Goal: Check status

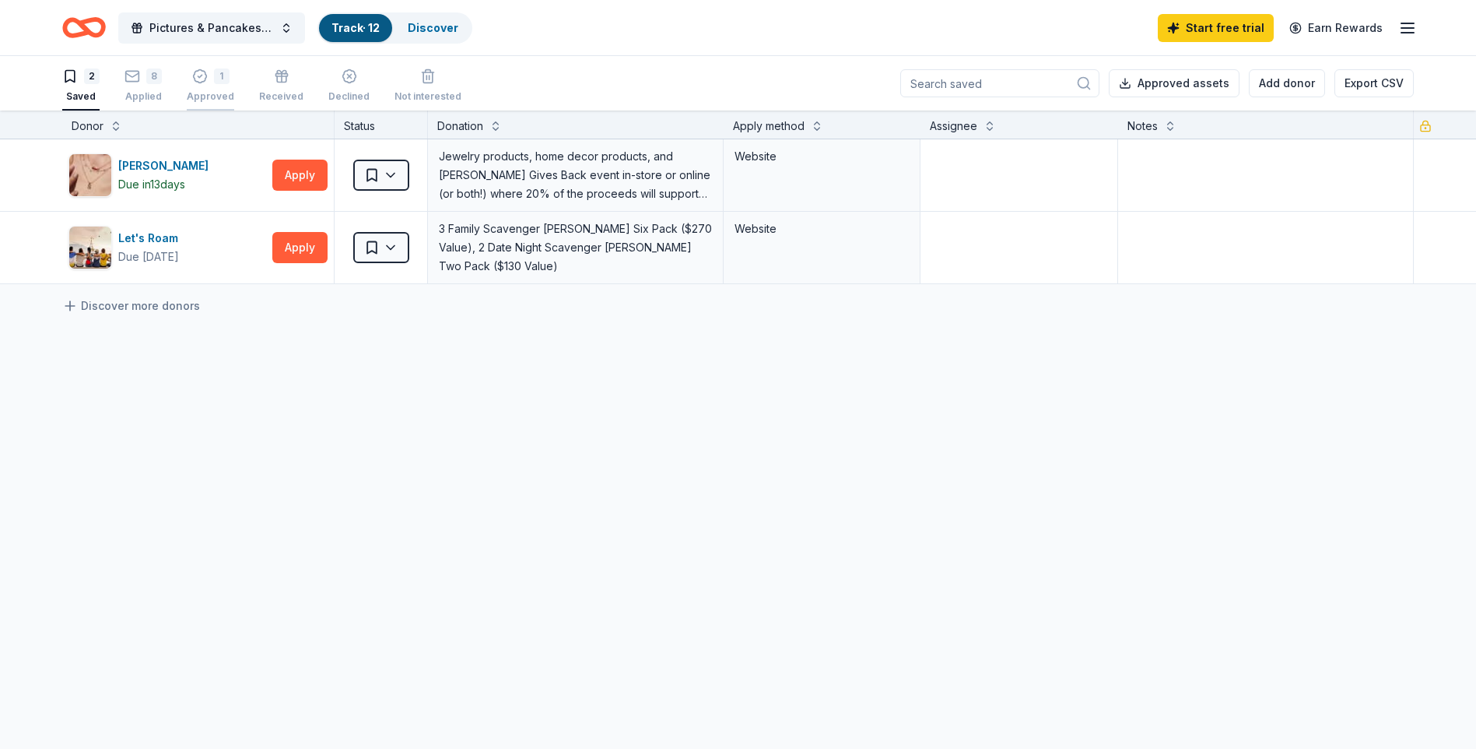
click at [199, 92] on div "Approved" at bounding box center [210, 96] width 47 height 12
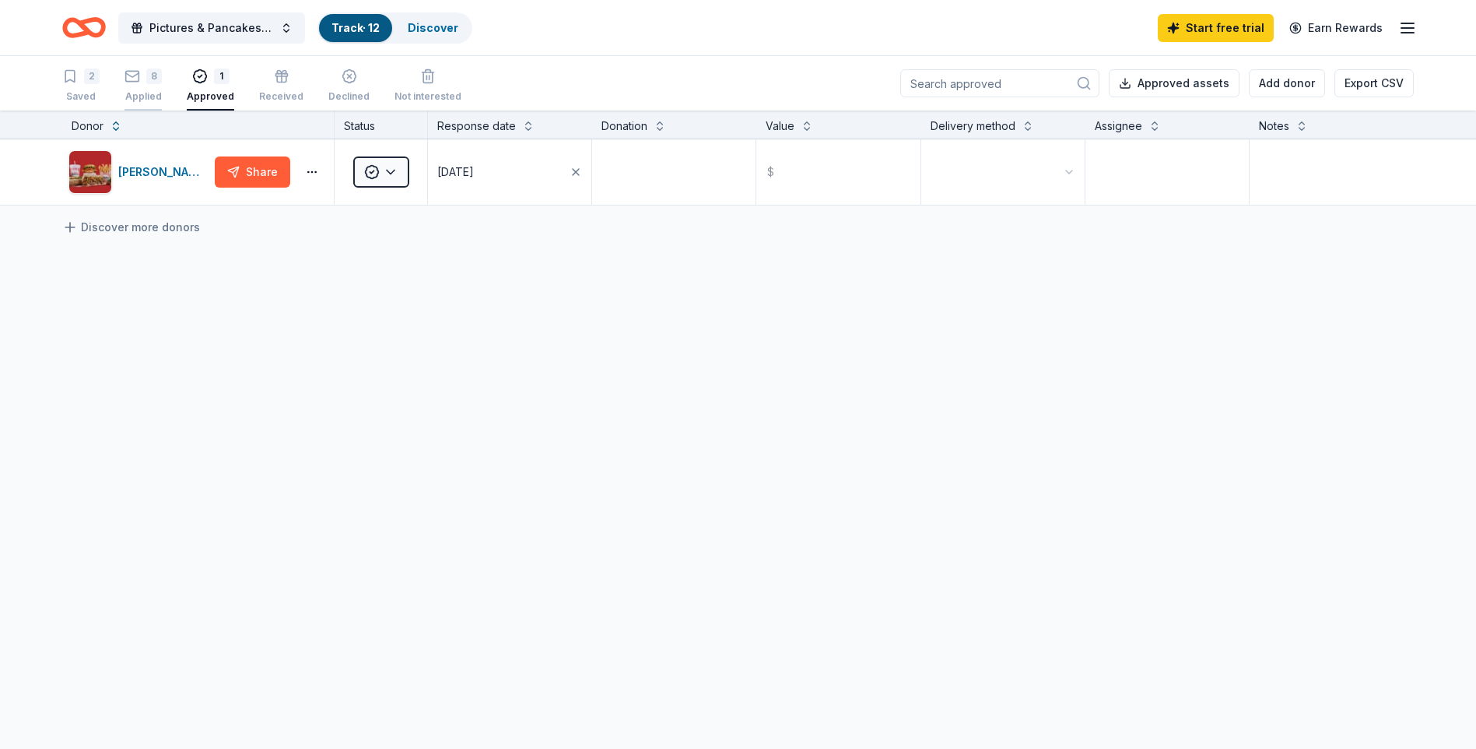
click at [148, 97] on div "Applied" at bounding box center [143, 96] width 37 height 12
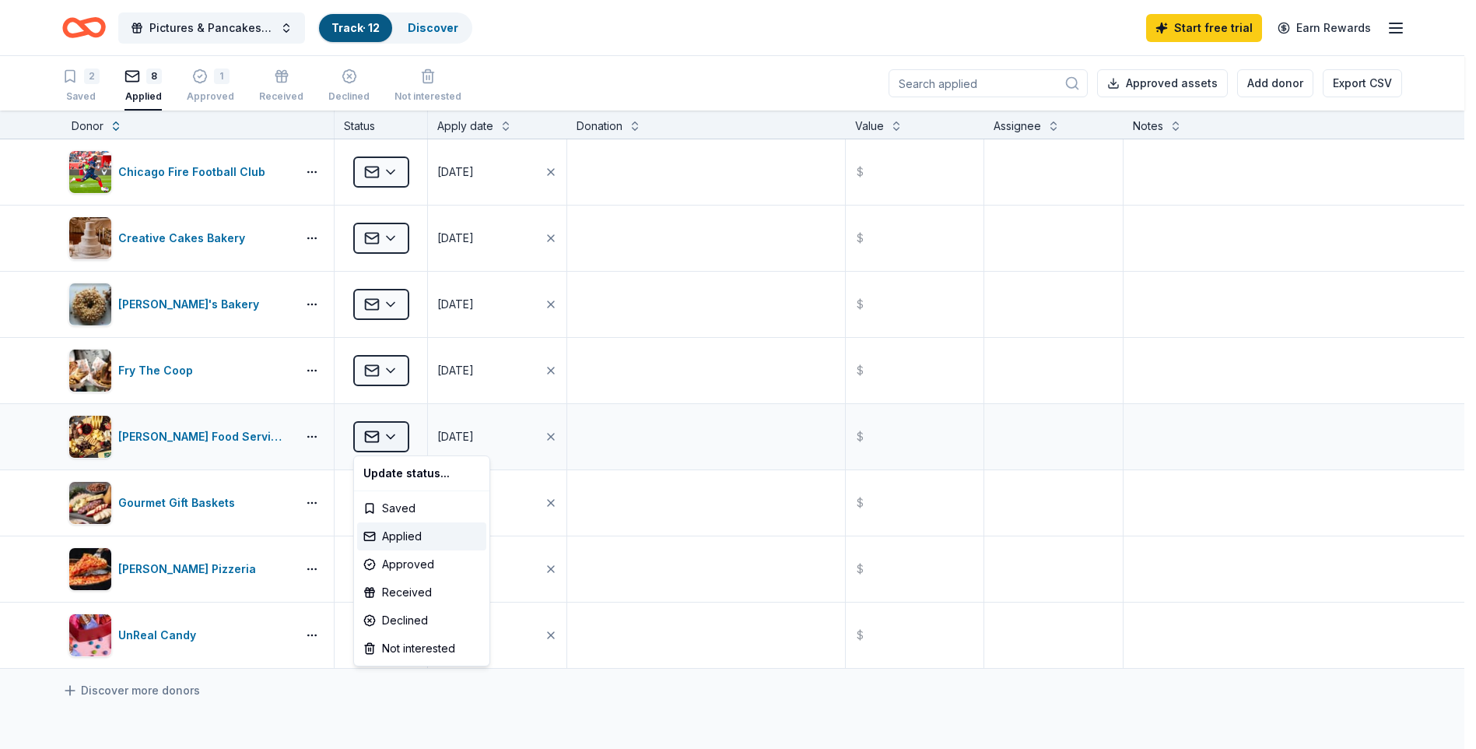
click at [391, 441] on html "Pictures & Pancakes with Santa Track · 12 Discover Start free trial Earn Reward…" at bounding box center [738, 374] width 1476 height 749
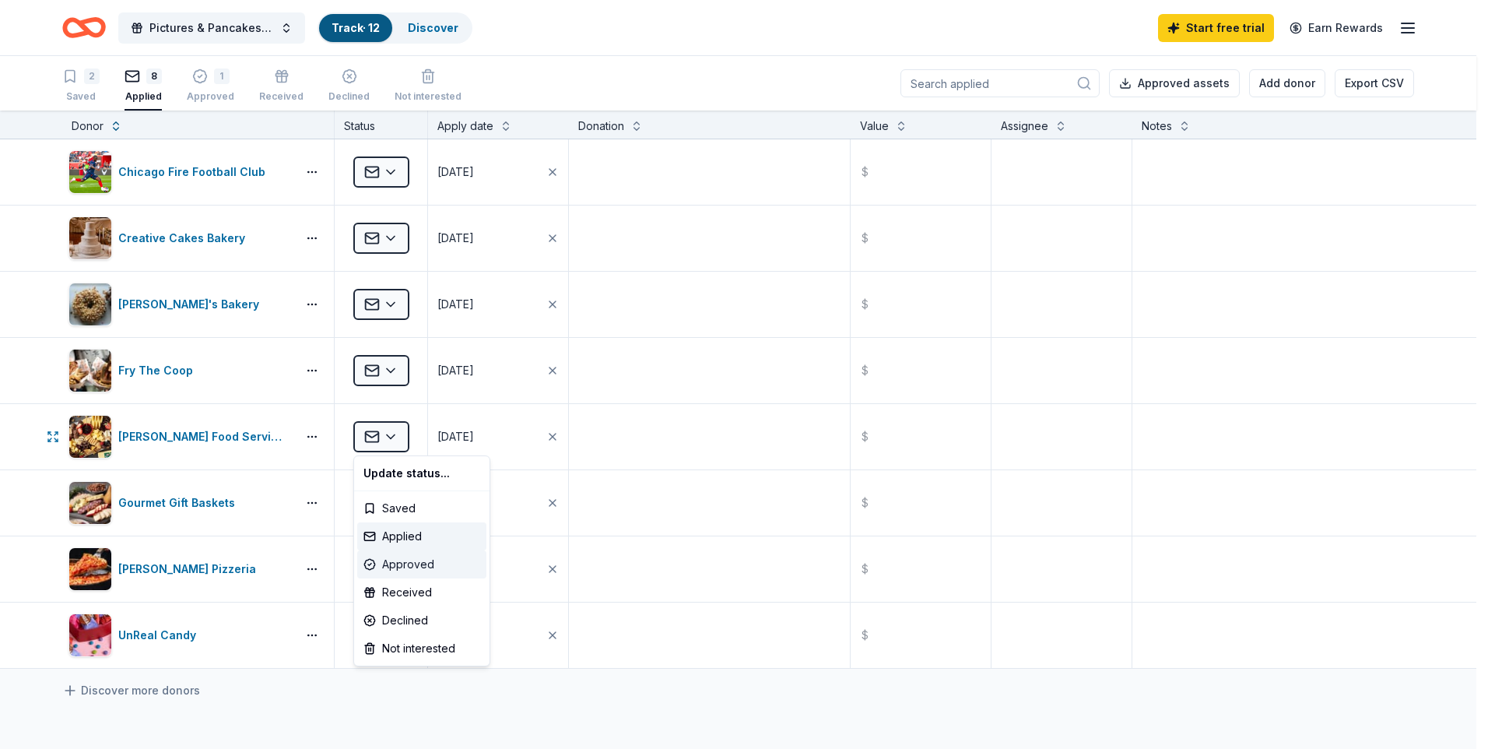
click at [414, 566] on div "Approved" at bounding box center [421, 564] width 129 height 28
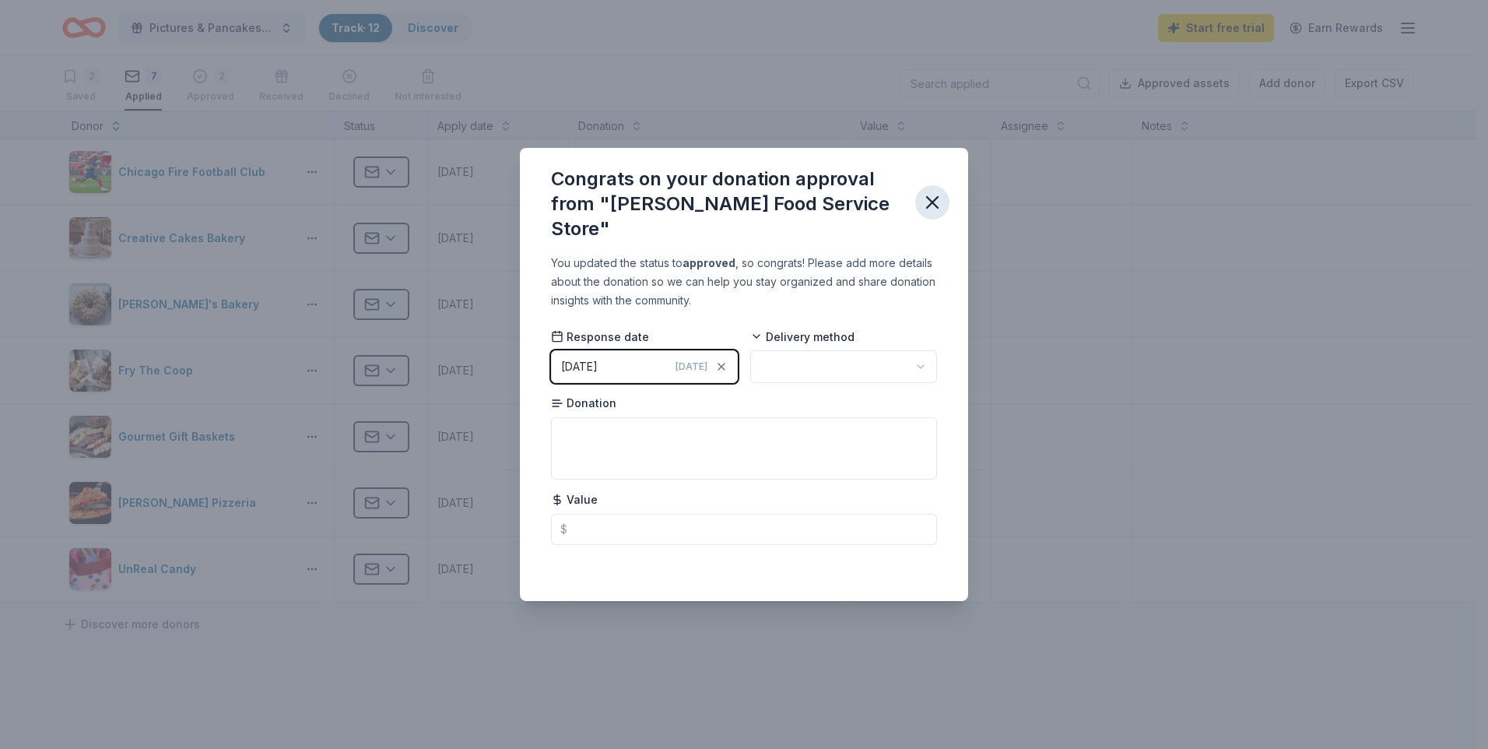
click at [934, 203] on icon "button" at bounding box center [932, 202] width 11 height 11
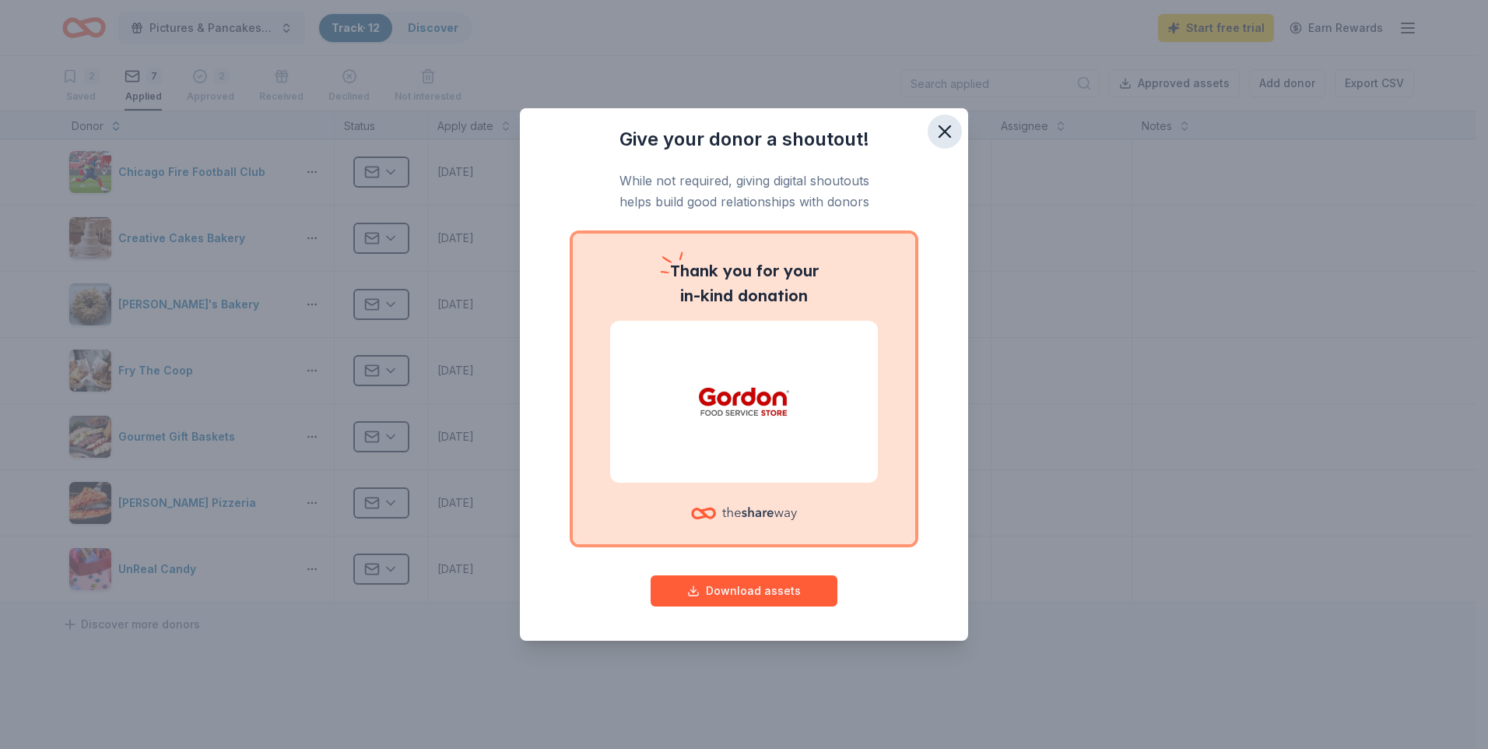
click at [939, 126] on icon "button" at bounding box center [944, 131] width 11 height 11
